Goal: Information Seeking & Learning: Learn about a topic

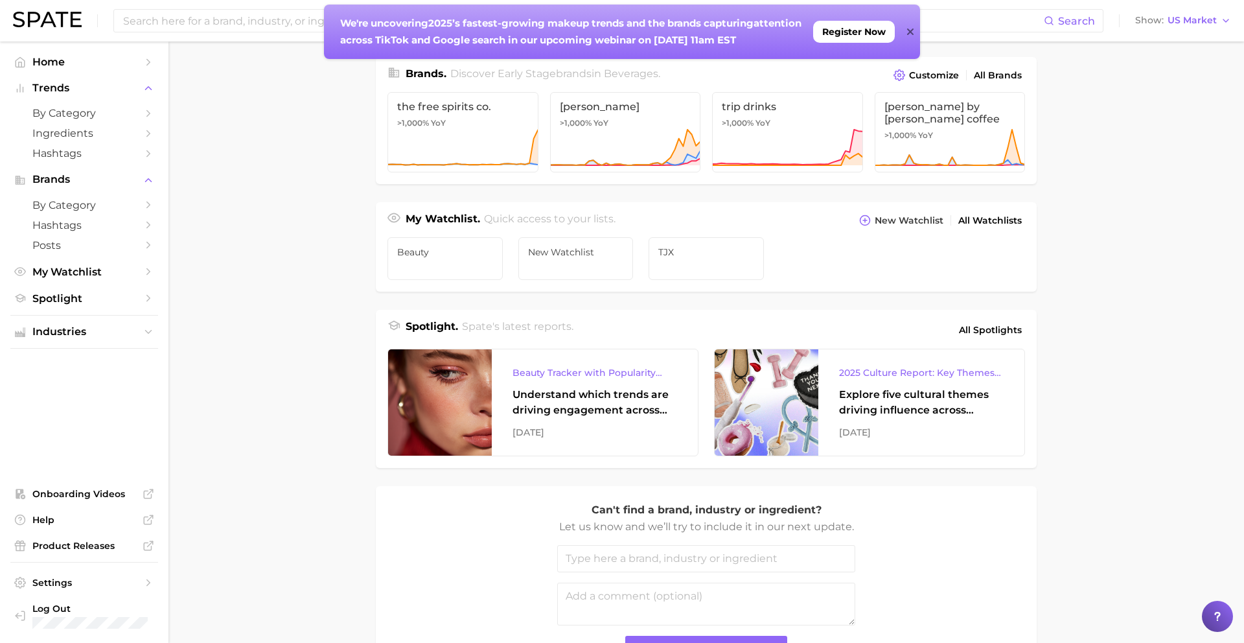
scroll to position [310, 0]
click at [701, 262] on link "TJX" at bounding box center [705, 257] width 115 height 43
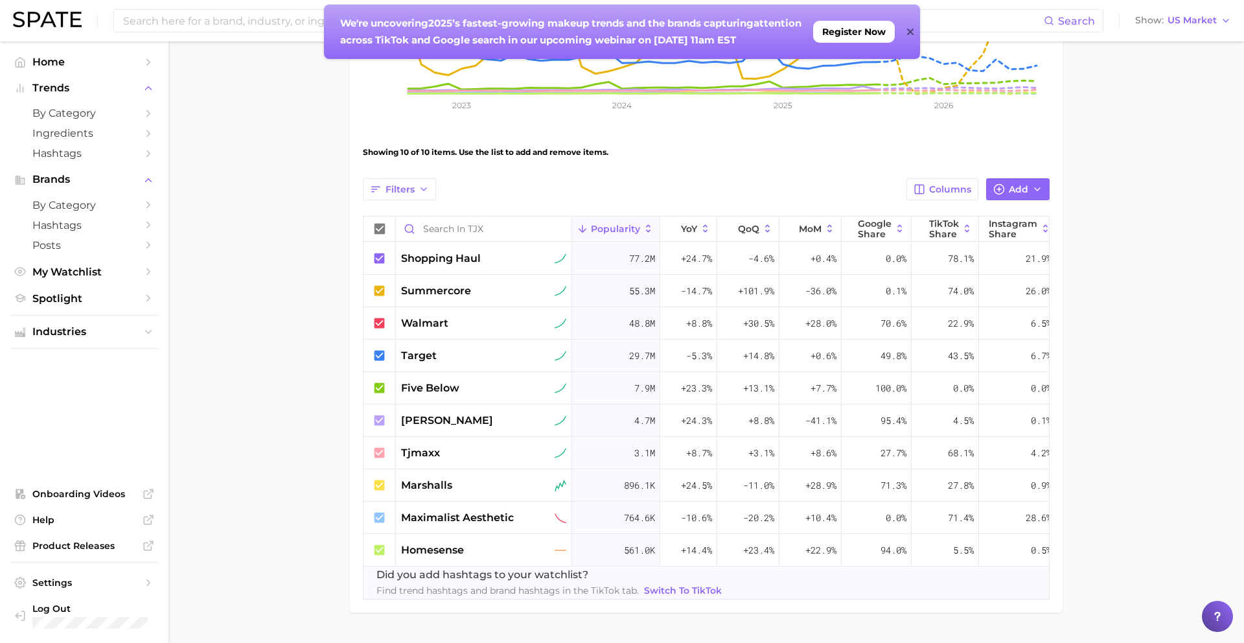
scroll to position [363, 0]
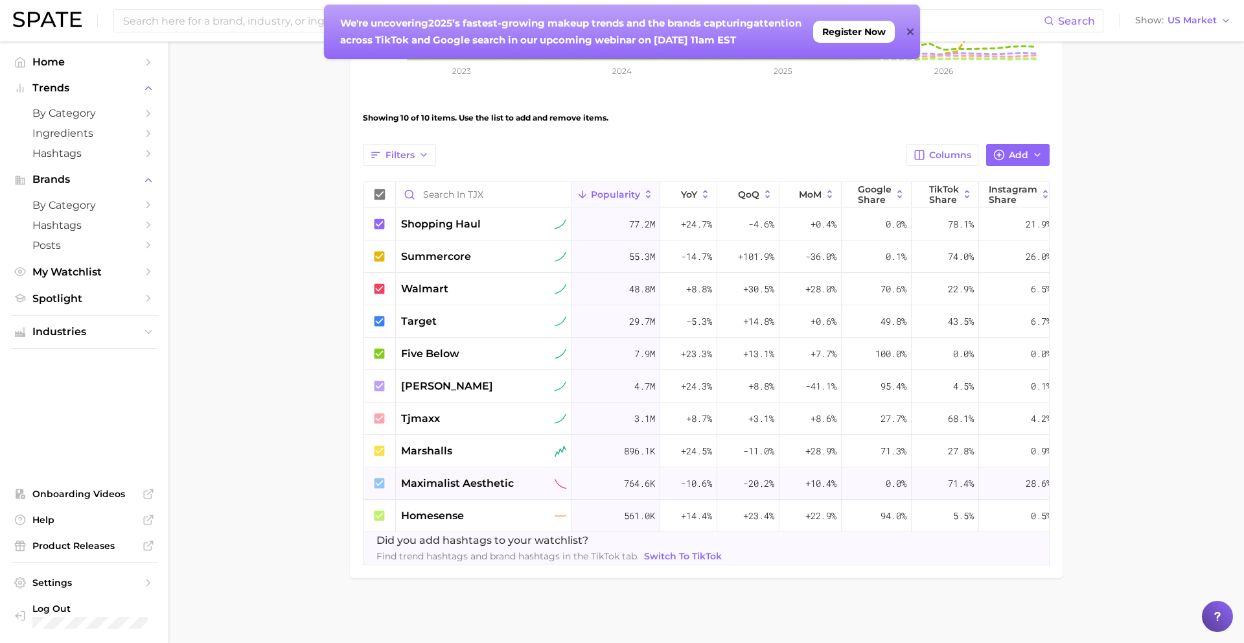
click at [446, 477] on span "maximalist aesthetic" at bounding box center [457, 483] width 113 height 16
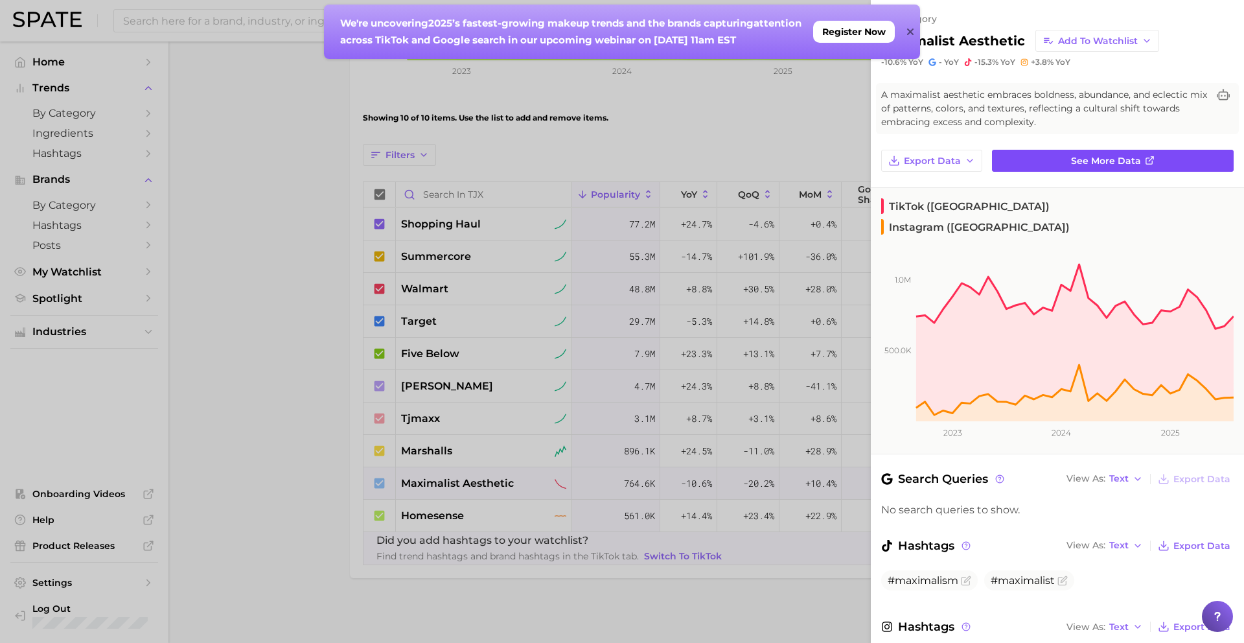
click at [758, 158] on span "See more data" at bounding box center [1106, 160] width 70 height 11
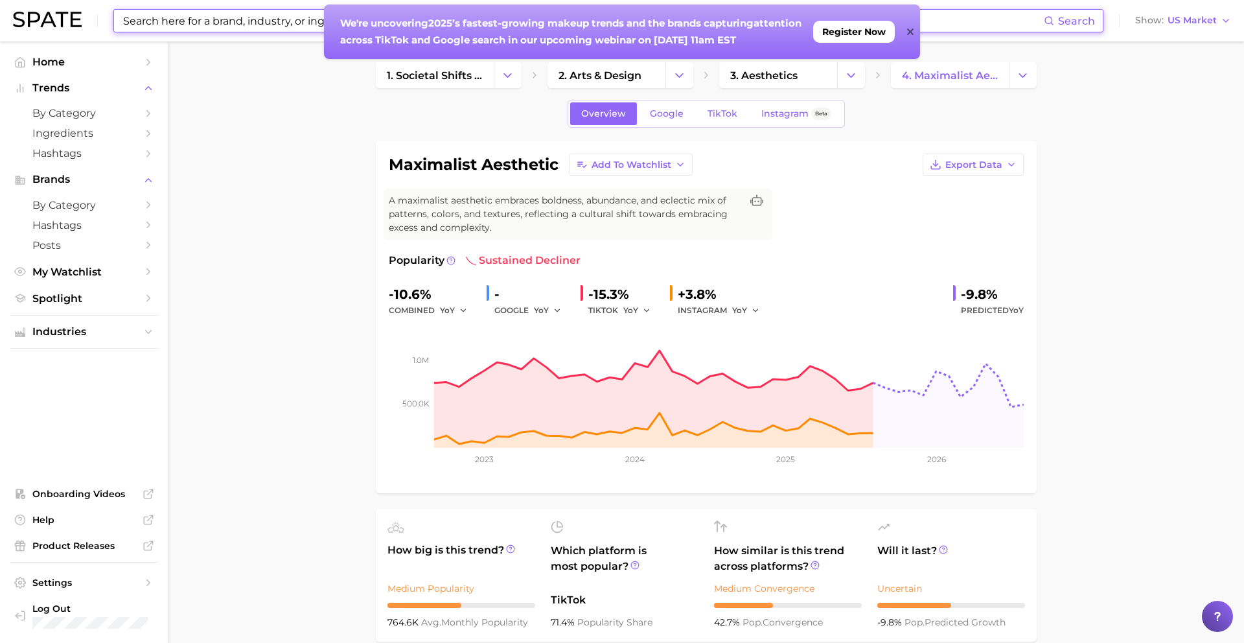
click at [253, 28] on input at bounding box center [583, 21] width 922 height 22
drag, startPoint x: 255, startPoint y: 23, endPoint x: 261, endPoint y: 19, distance: 7.0
click at [256, 22] on input at bounding box center [583, 21] width 922 height 22
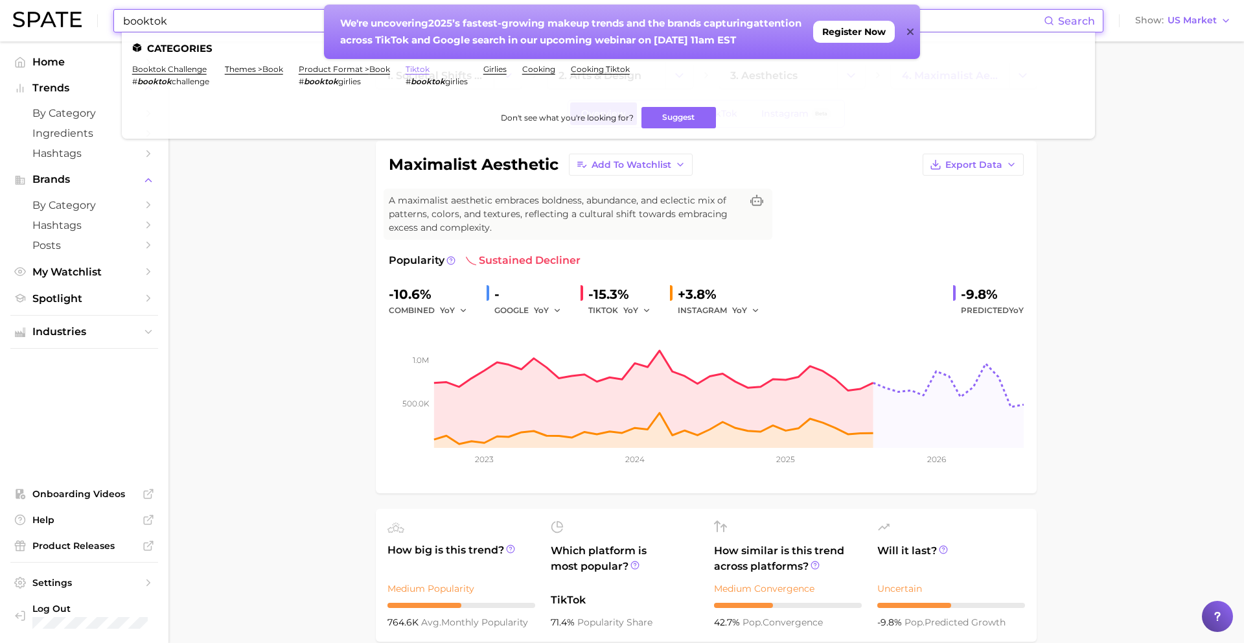
type input "booktok"
click at [419, 71] on link "tiktok" at bounding box center [417, 69] width 24 height 10
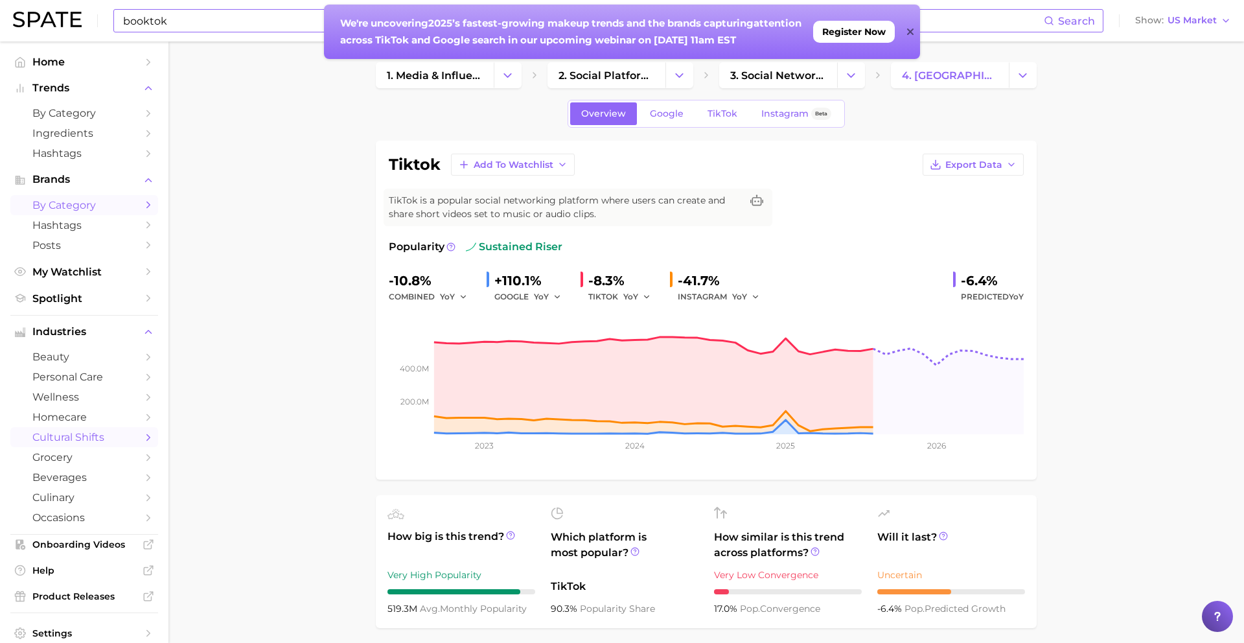
click at [84, 209] on span "by Category" at bounding box center [84, 205] width 104 height 12
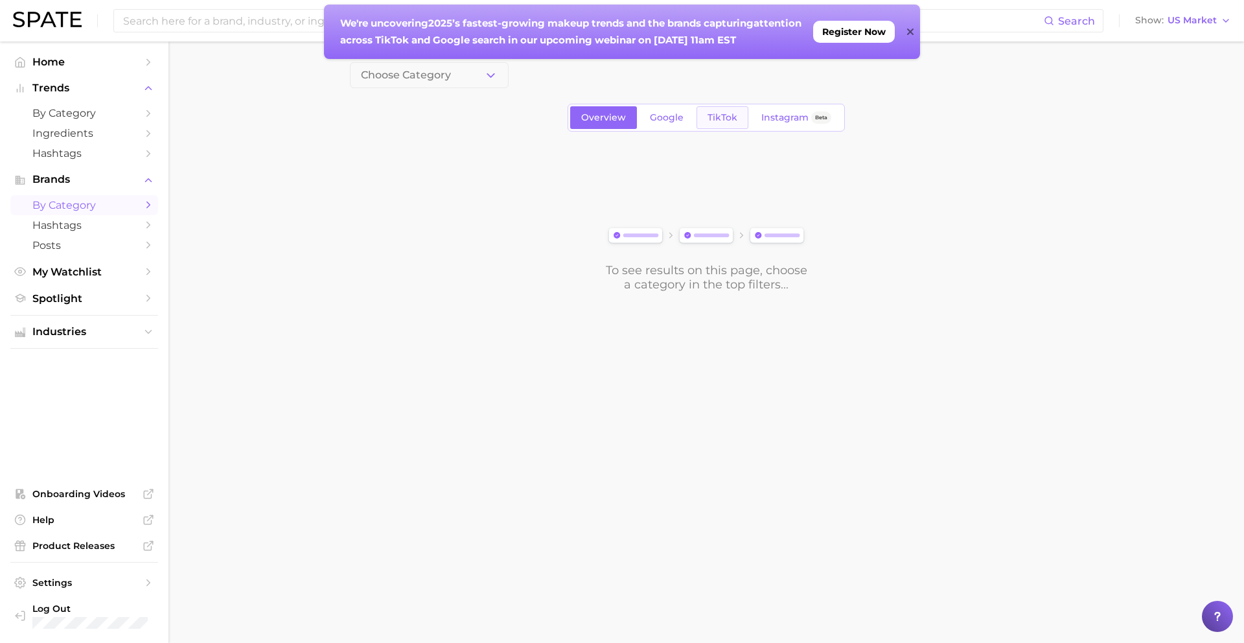
click at [715, 120] on span "TikTok" at bounding box center [722, 117] width 30 height 11
click at [661, 117] on span "Google" at bounding box center [667, 117] width 34 height 11
click at [610, 119] on span "Overview" at bounding box center [603, 117] width 45 height 11
click at [665, 117] on span "Google" at bounding box center [667, 117] width 34 height 11
click at [111, 234] on link "Hashtags" at bounding box center [84, 225] width 148 height 20
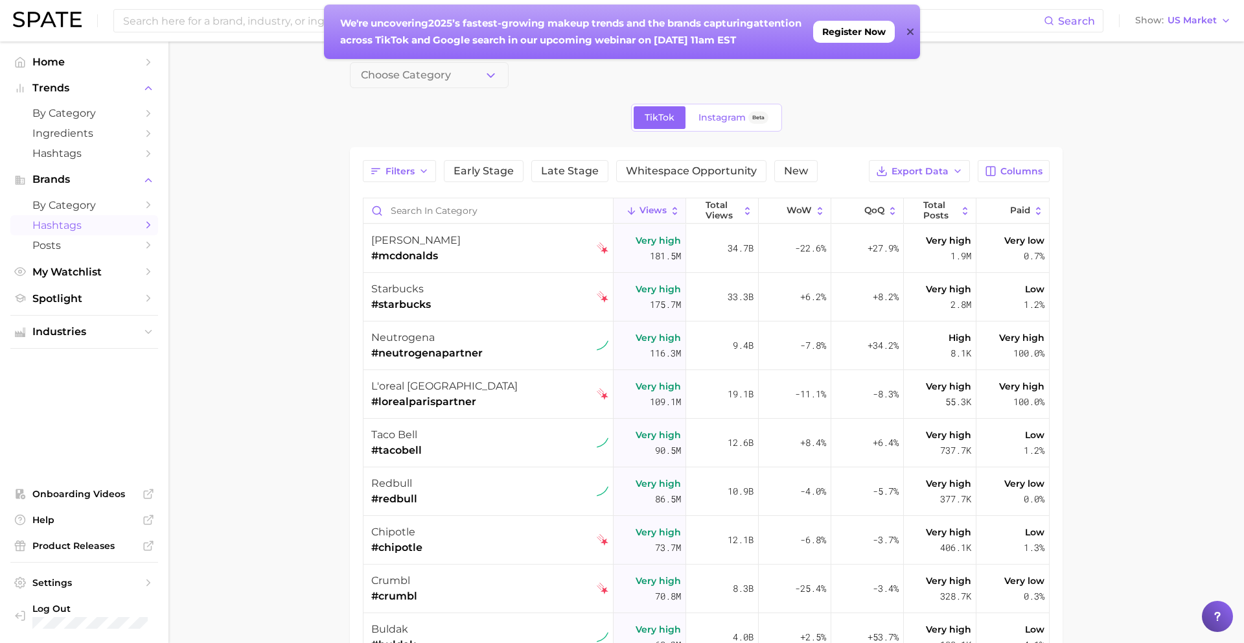
scroll to position [1, 0]
click at [91, 115] on span "by Category" at bounding box center [84, 113] width 104 height 12
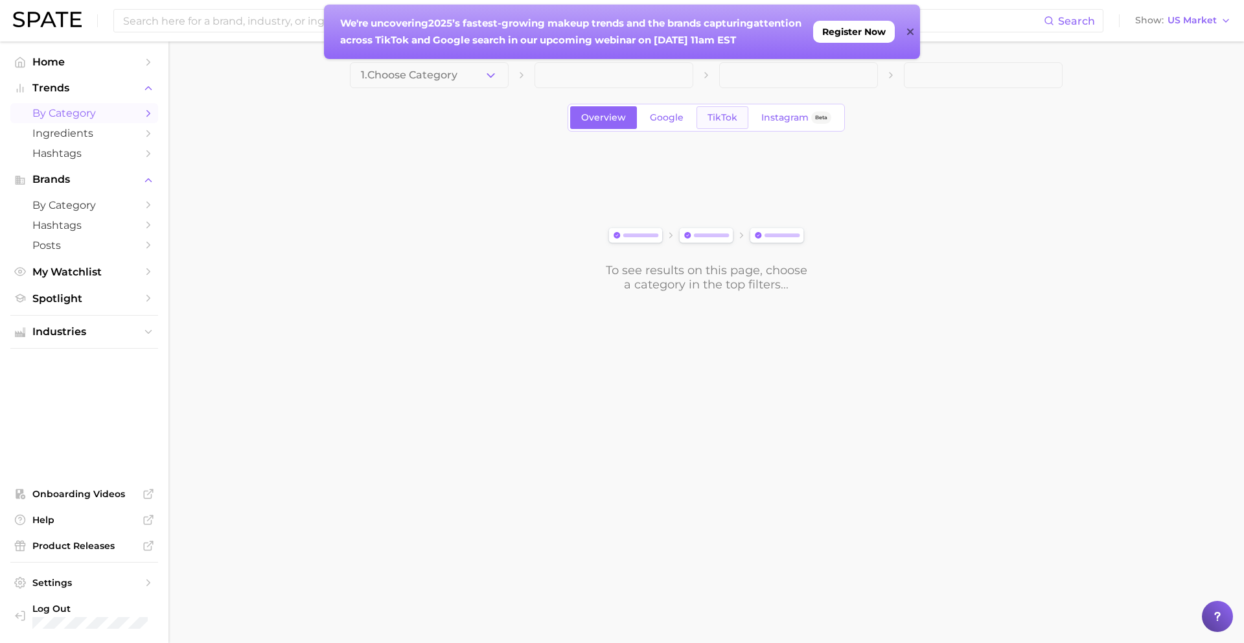
click at [697, 119] on link "TikTok" at bounding box center [722, 117] width 52 height 23
click at [490, 81] on icon "button" at bounding box center [491, 76] width 14 height 14
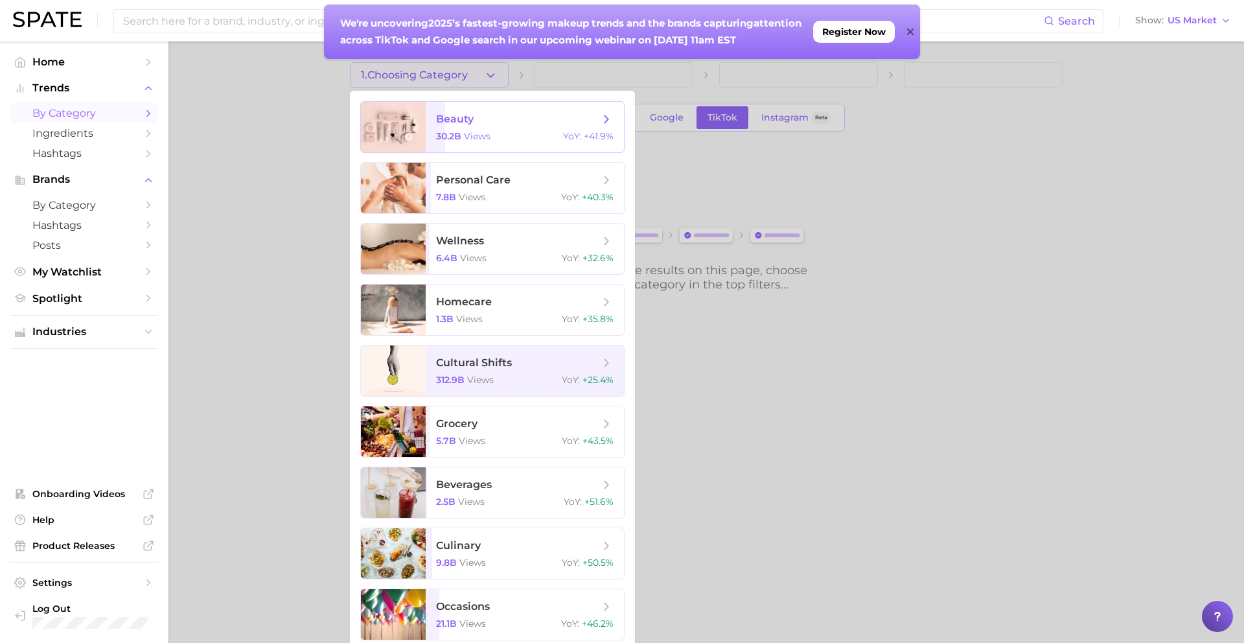
click at [492, 133] on div "30.2b views YoY : +41.9%" at bounding box center [524, 136] width 177 height 12
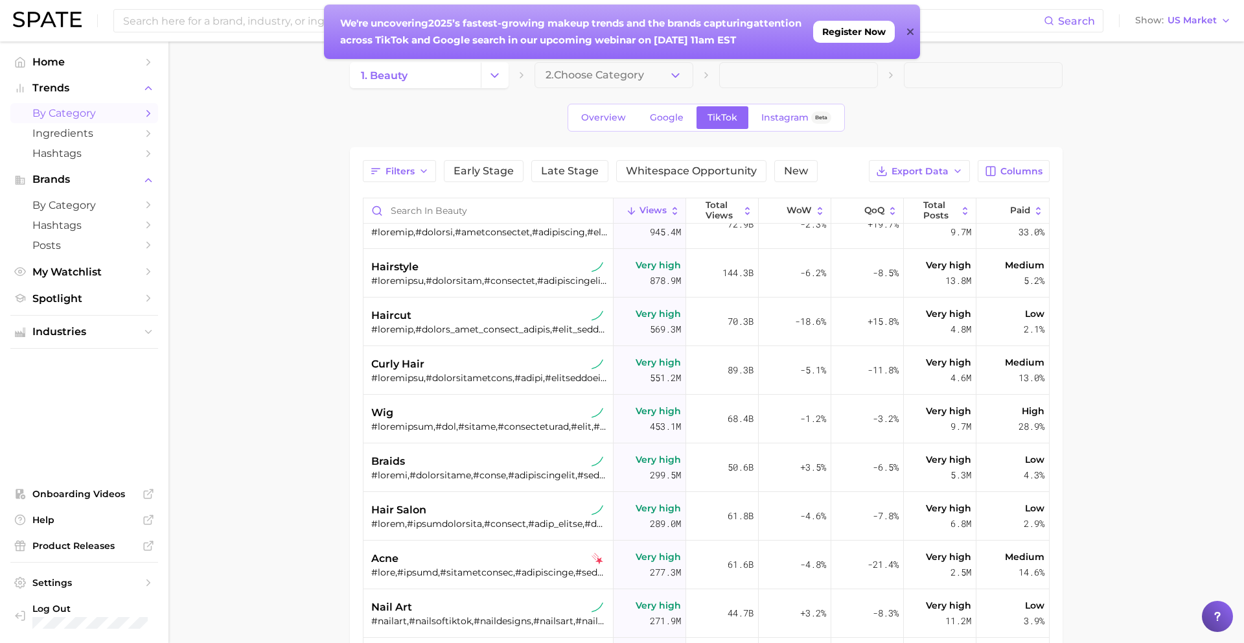
scroll to position [35, 0]
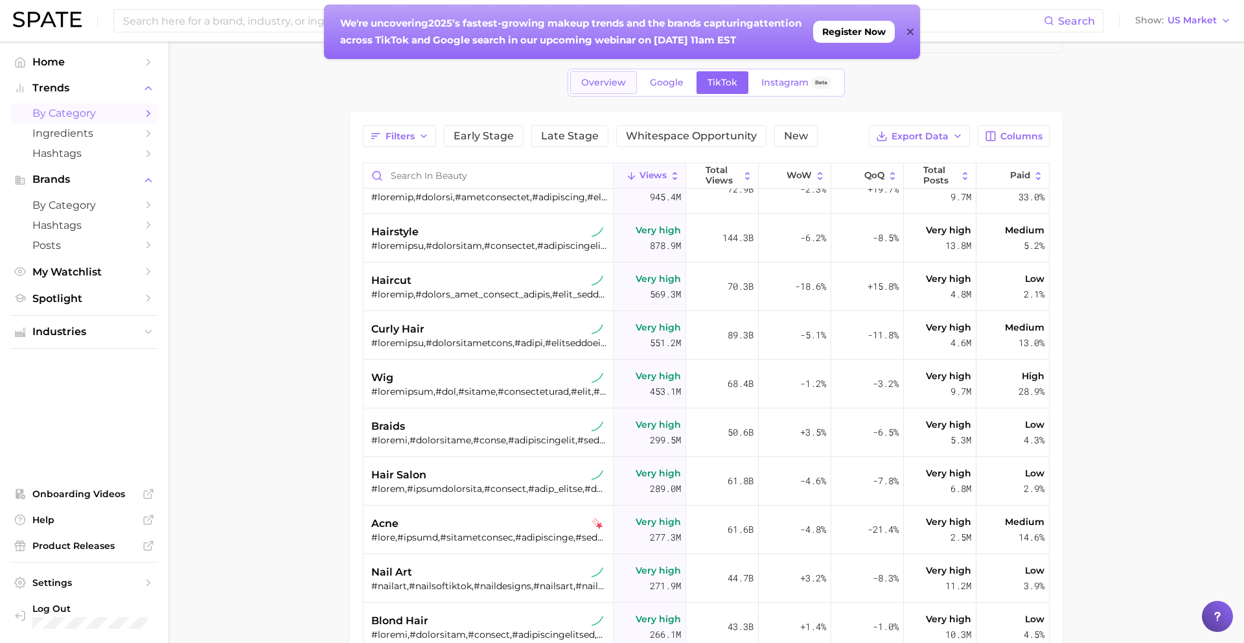
click at [605, 89] on link "Overview" at bounding box center [603, 82] width 67 height 23
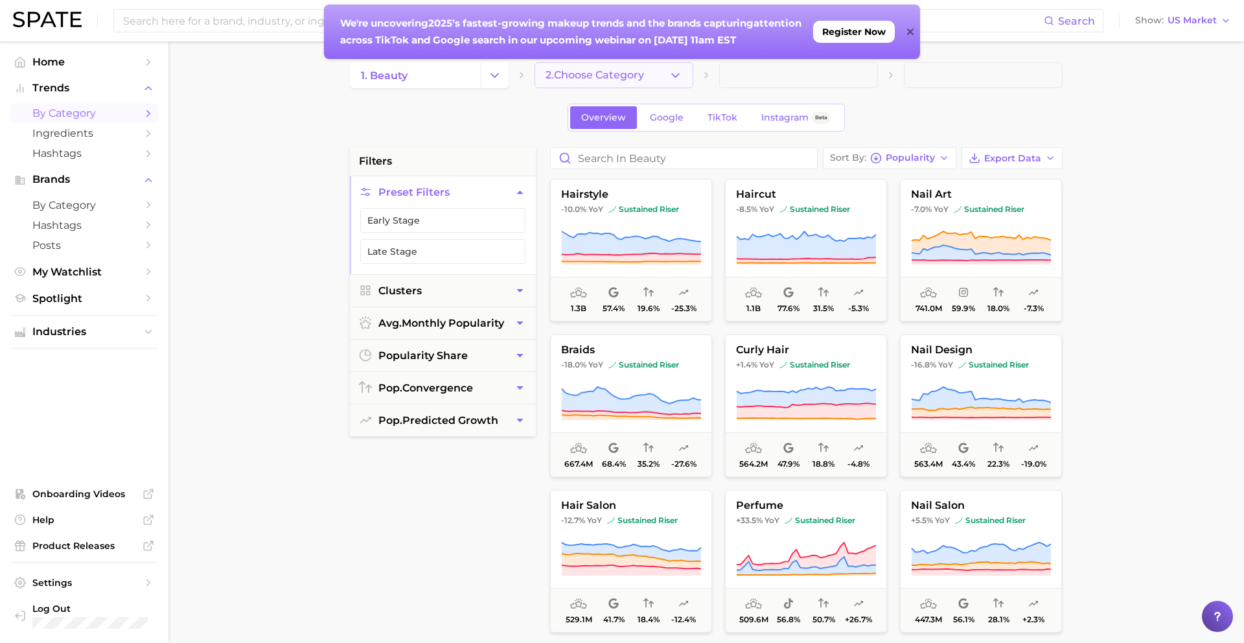
click at [628, 76] on span "2. Choose Category" at bounding box center [594, 75] width 98 height 12
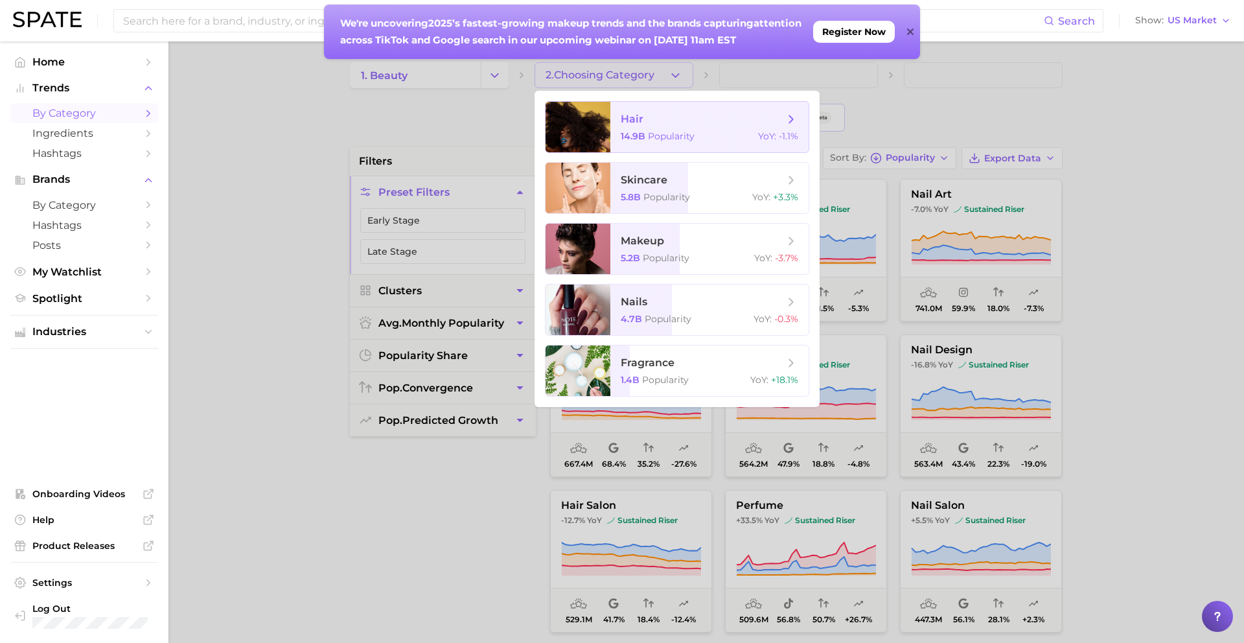
click at [758, 120] on polyline at bounding box center [791, 118] width 3 height 7
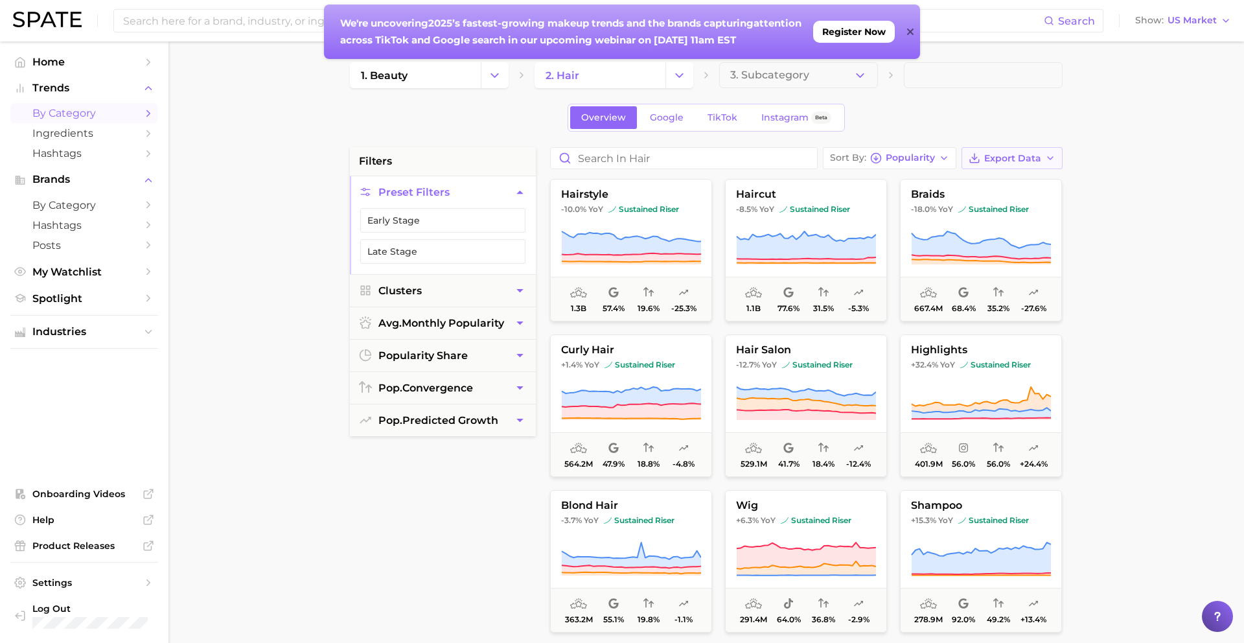
click at [758, 163] on span "Export Data" at bounding box center [1012, 158] width 57 height 11
click at [477, 319] on span "avg. monthly popularity" at bounding box center [441, 323] width 126 height 12
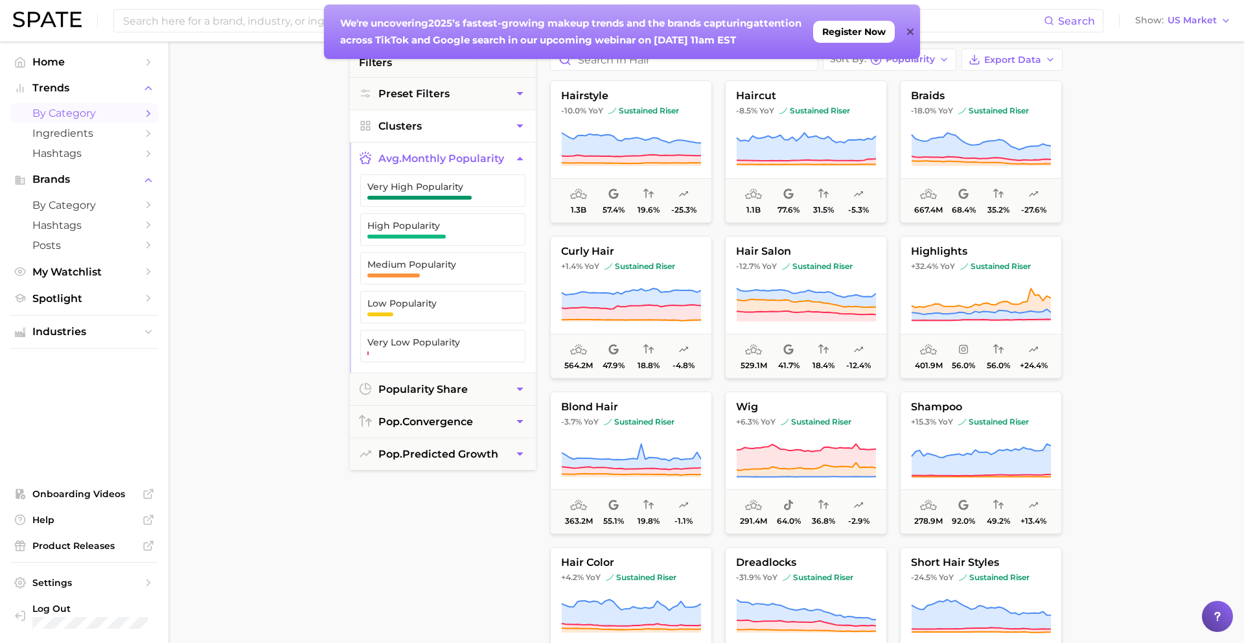
scroll to position [99, 0]
click at [104, 328] on span "Industries" at bounding box center [84, 332] width 104 height 12
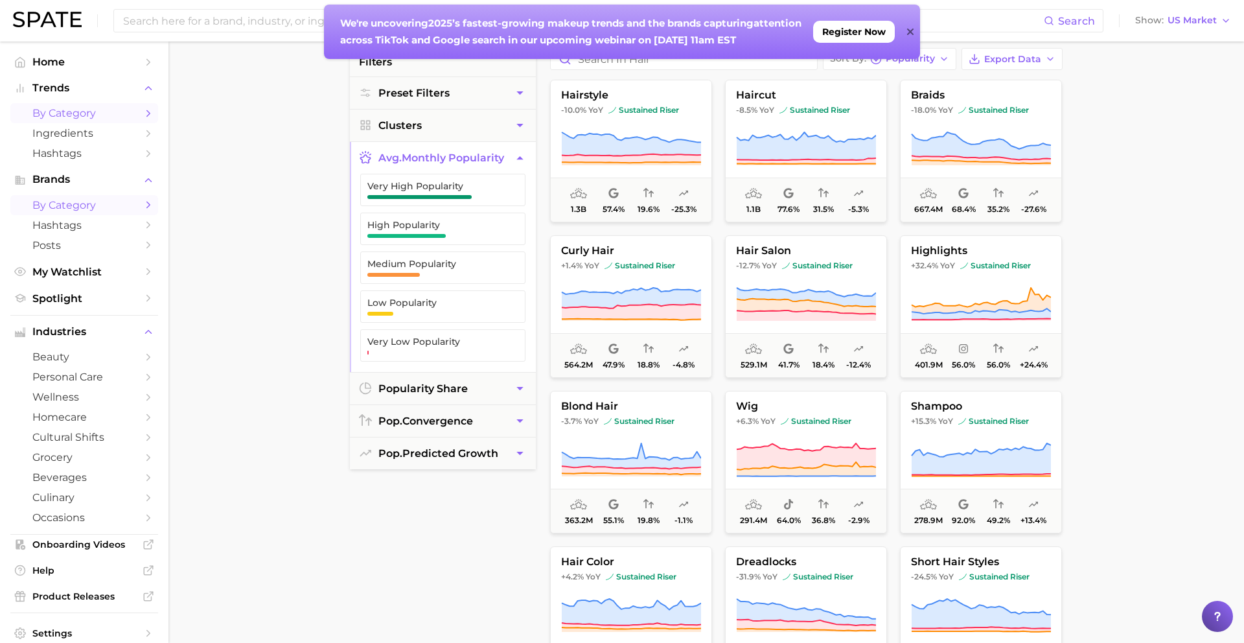
click at [74, 207] on span "by Category" at bounding box center [84, 205] width 104 height 12
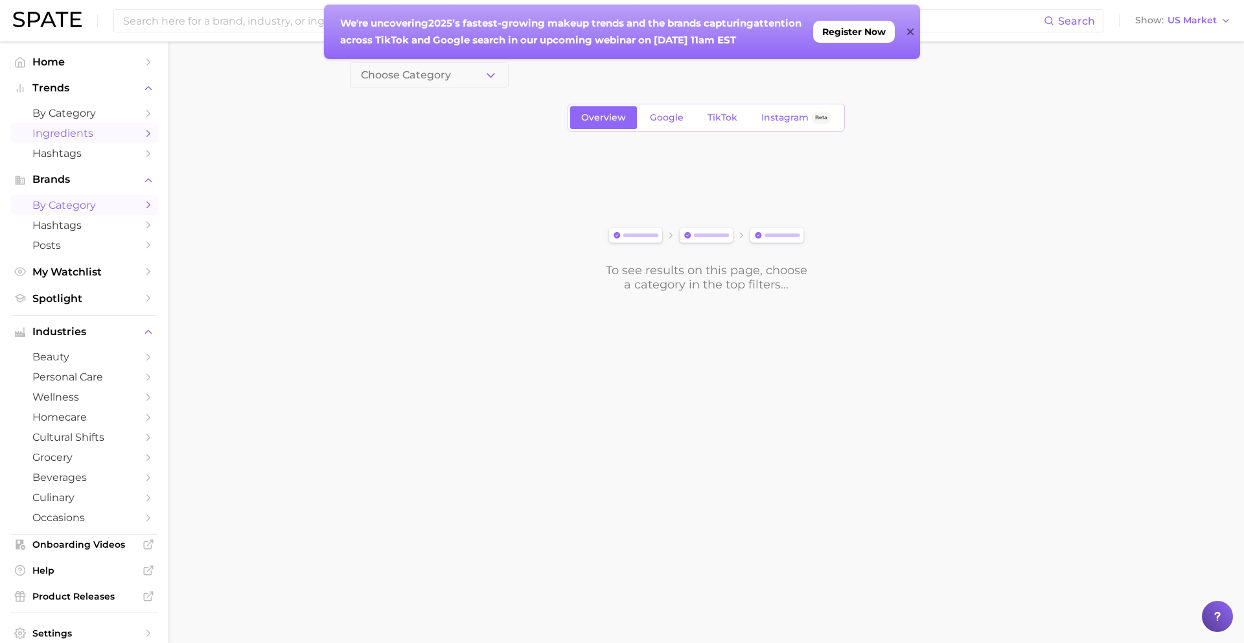
click at [127, 137] on span "Ingredients" at bounding box center [84, 133] width 104 height 12
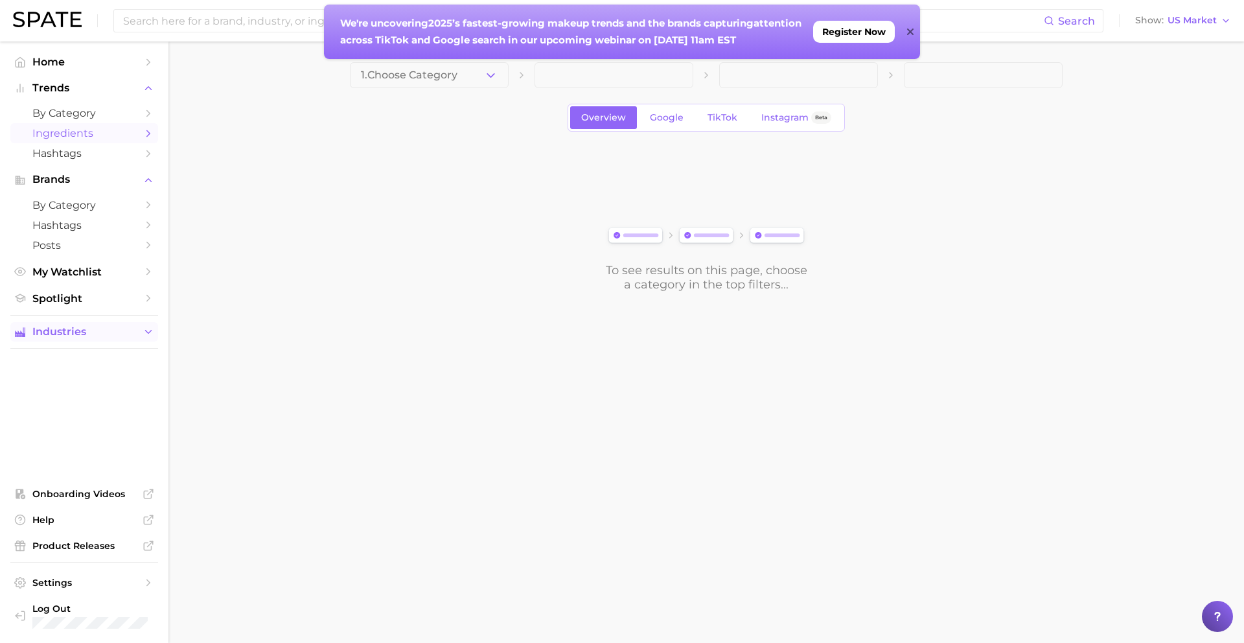
click at [120, 334] on span "Industries" at bounding box center [84, 332] width 104 height 12
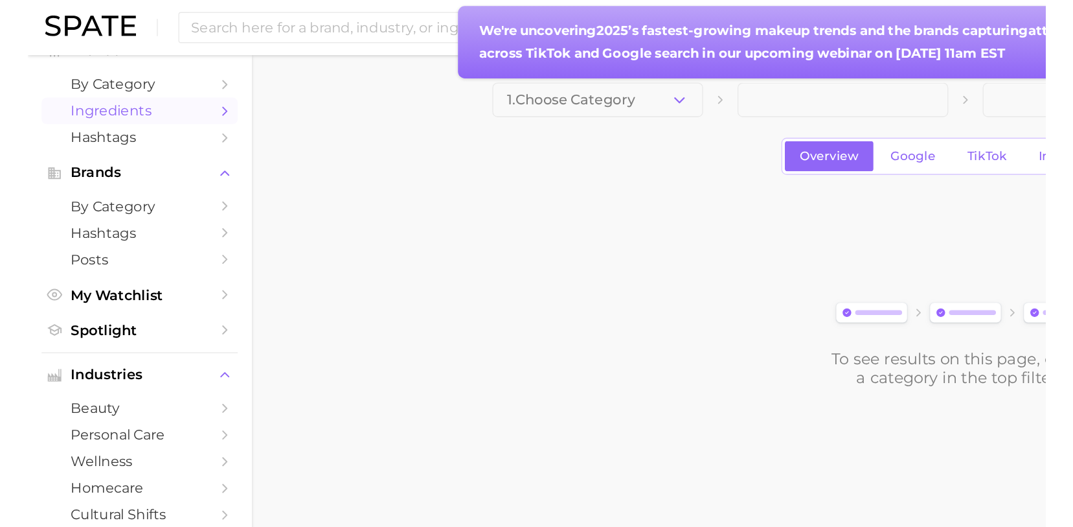
scroll to position [50, 0]
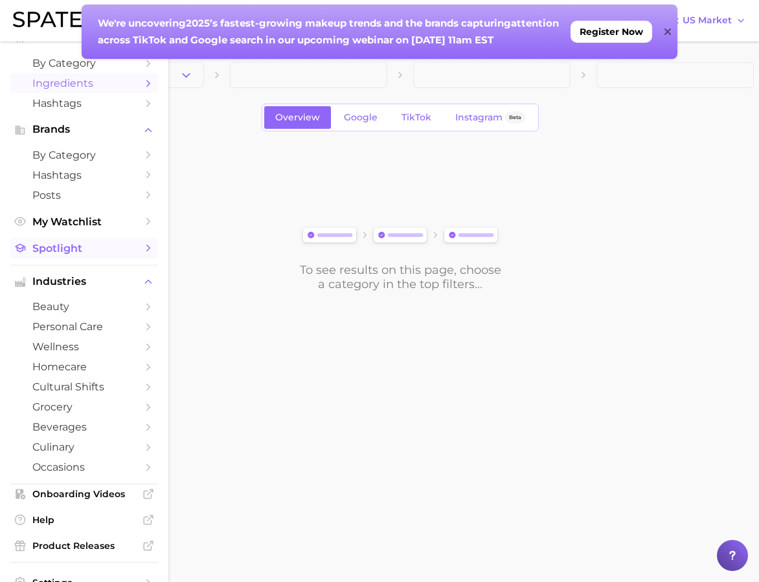
click at [99, 247] on span "Spotlight" at bounding box center [84, 248] width 104 height 12
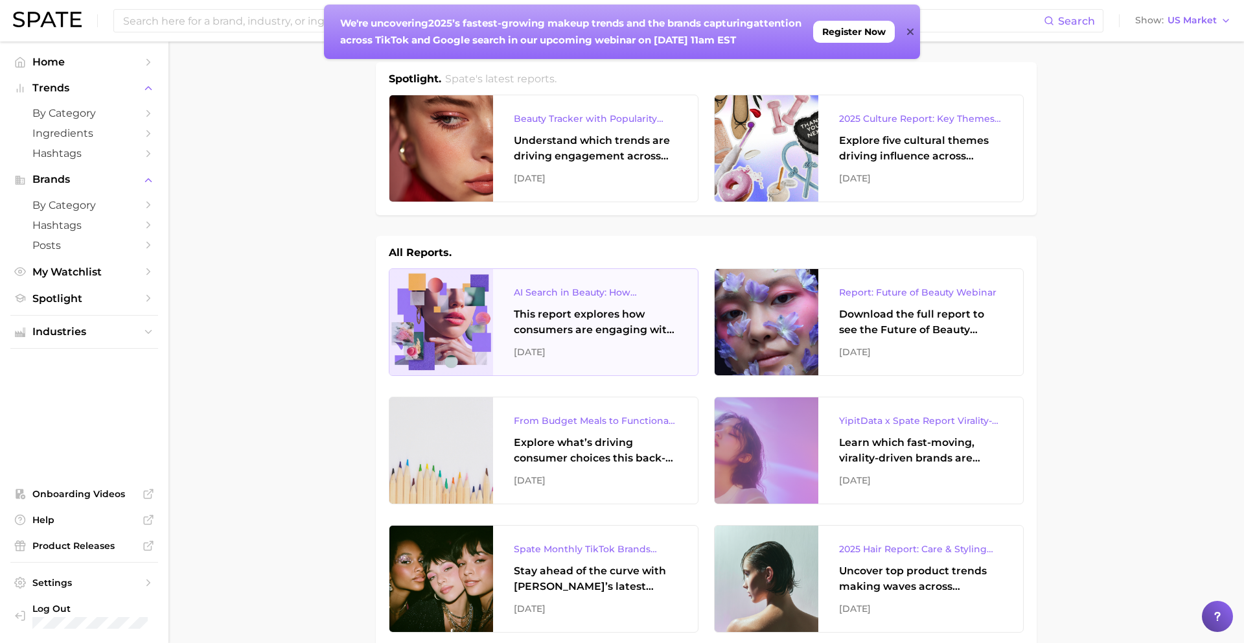
click at [466, 333] on div at bounding box center [441, 322] width 104 height 106
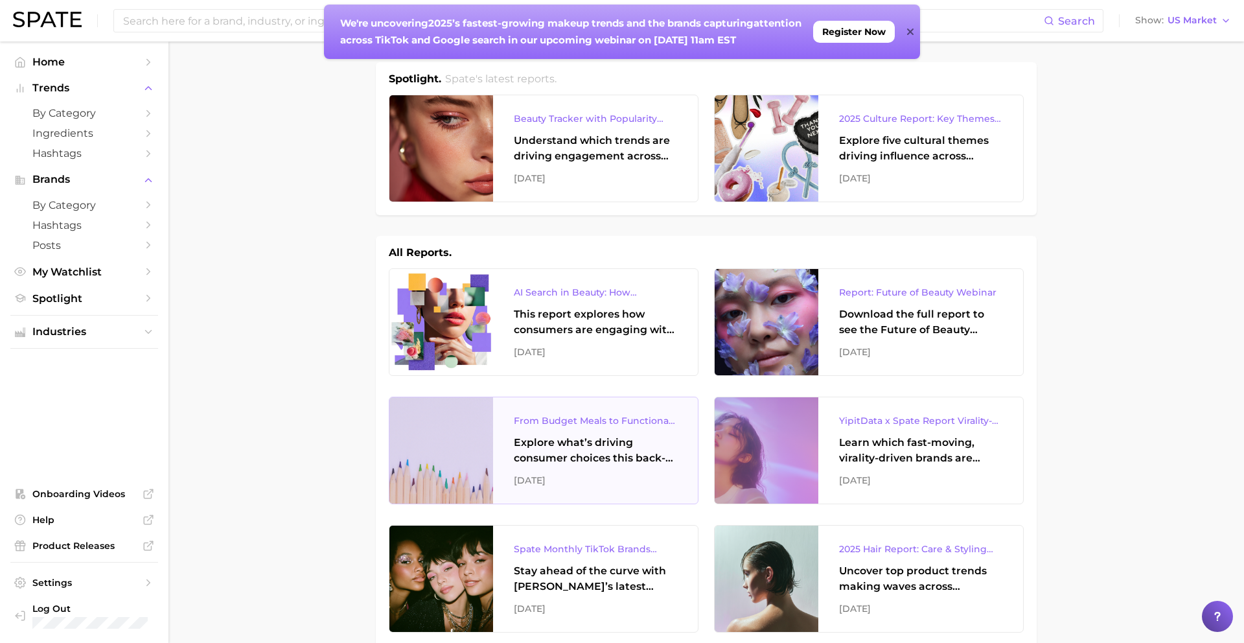
click at [610, 424] on div "From Budget Meals to Functional Snacks: Food & Beverage Trends Shaping Consumer…" at bounding box center [595, 421] width 163 height 16
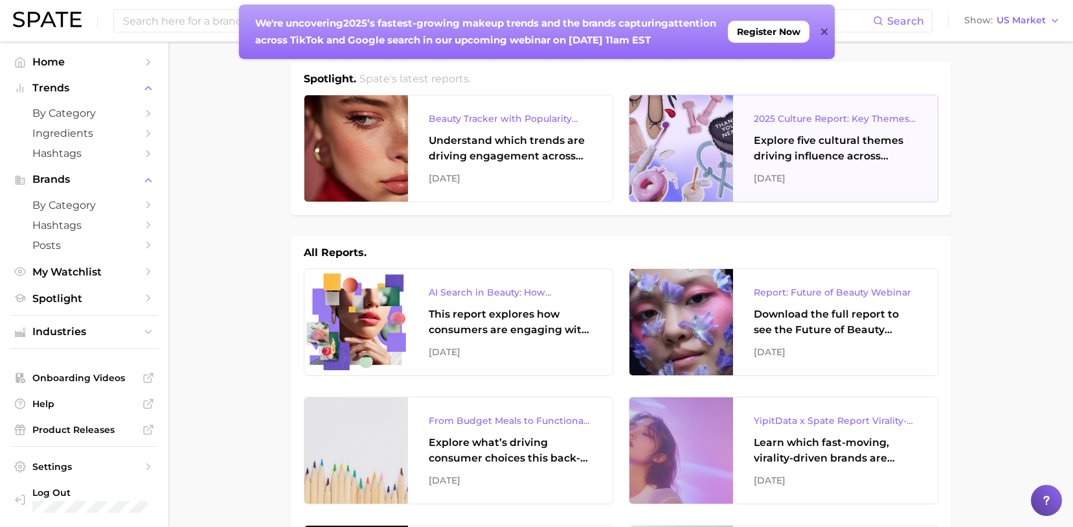
click at [758, 135] on div "Explore five cultural themes driving influence across beauty, food, and pop cul…" at bounding box center [835, 148] width 163 height 31
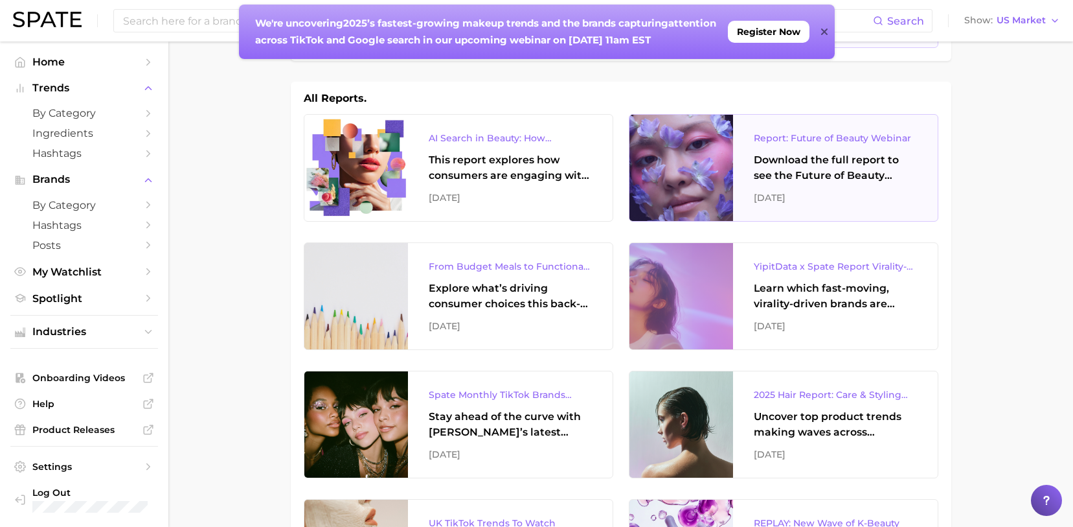
scroll to position [174, 0]
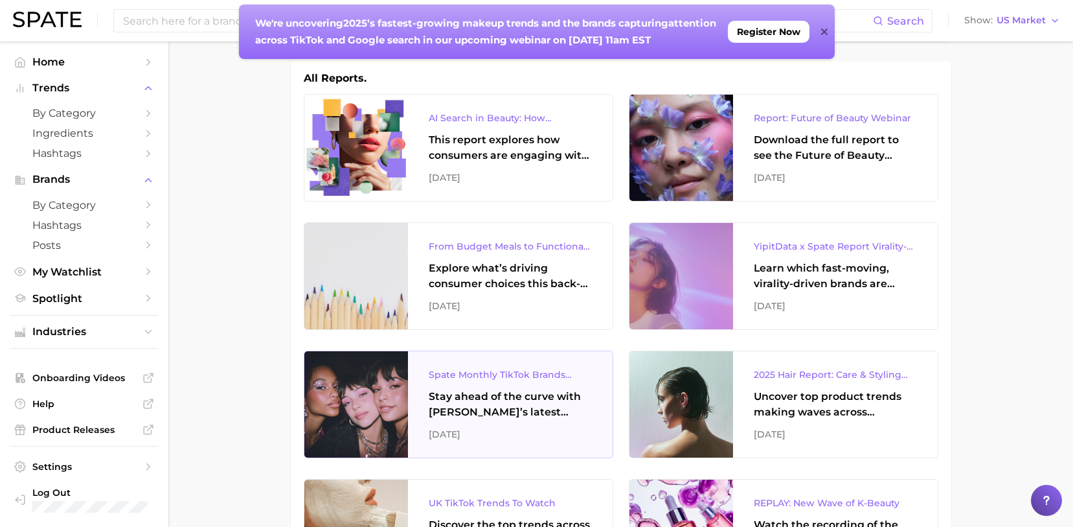
click at [505, 369] on div "Spate Monthly TikTok Brands Tracker" at bounding box center [510, 375] width 163 height 16
